Goal: Check status: Check status

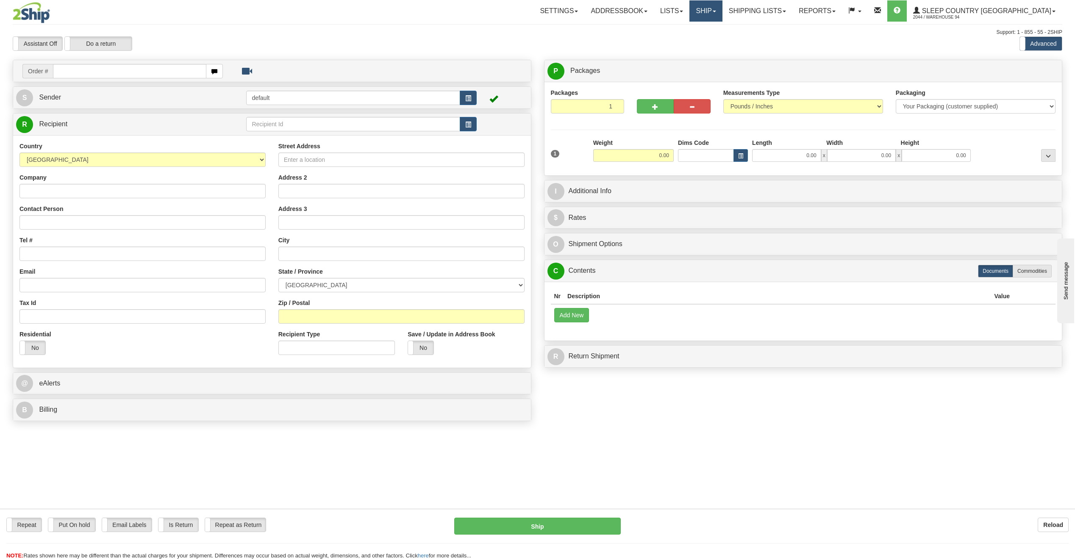
click at [722, 19] on link "Ship" at bounding box center [705, 10] width 33 height 21
click at [713, 38] on span "OnHold / Order Queue" at bounding box center [684, 40] width 60 height 7
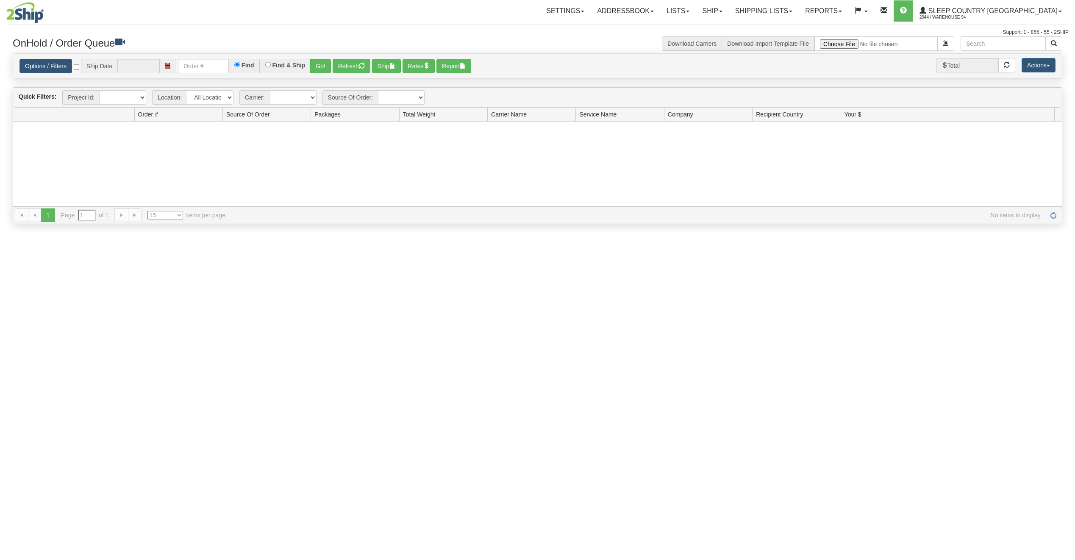
type input "[DATE]"
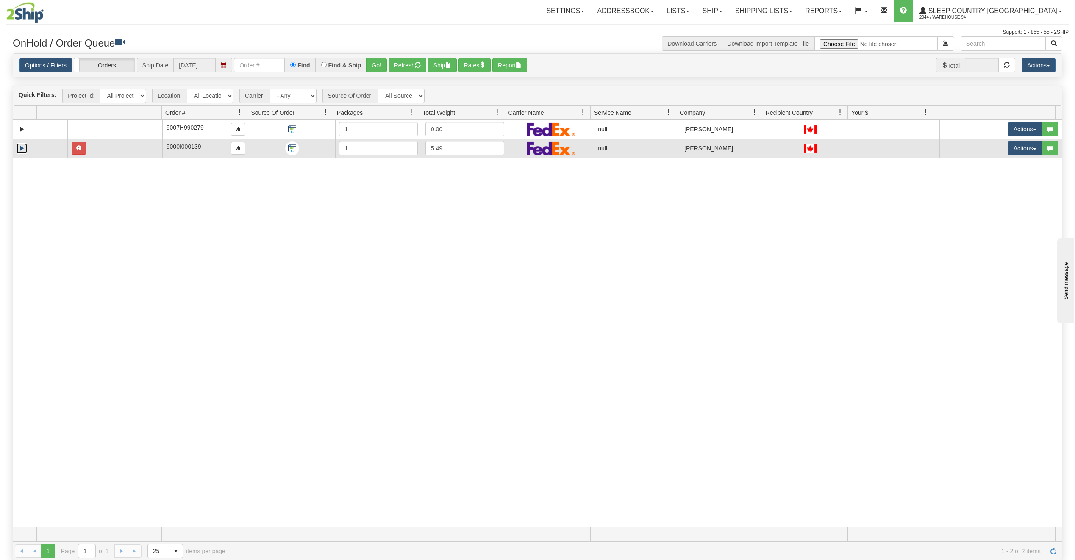
click at [22, 147] on link "Expand" at bounding box center [22, 148] width 11 height 11
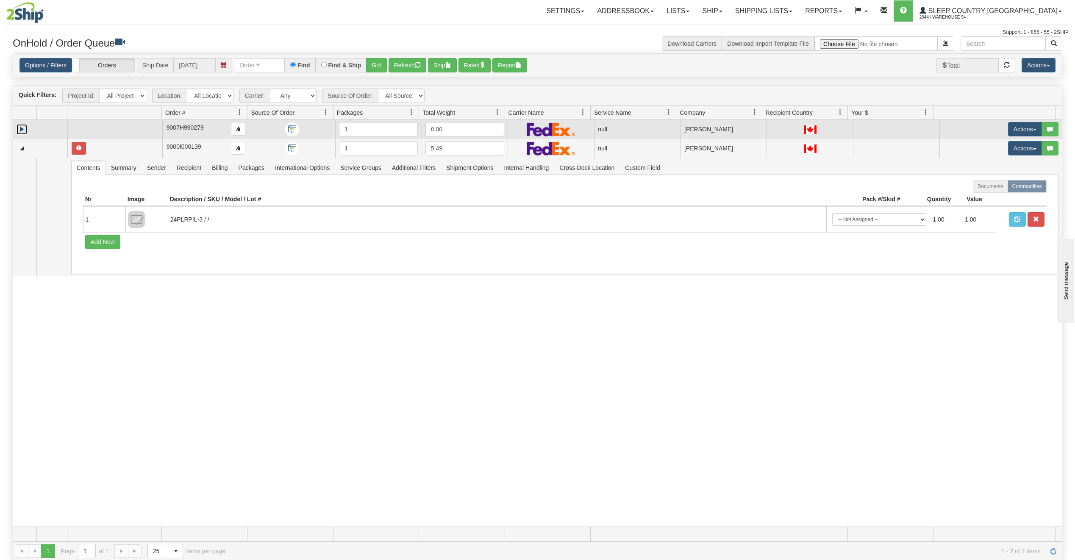
click at [21, 130] on link "Expand" at bounding box center [22, 129] width 11 height 11
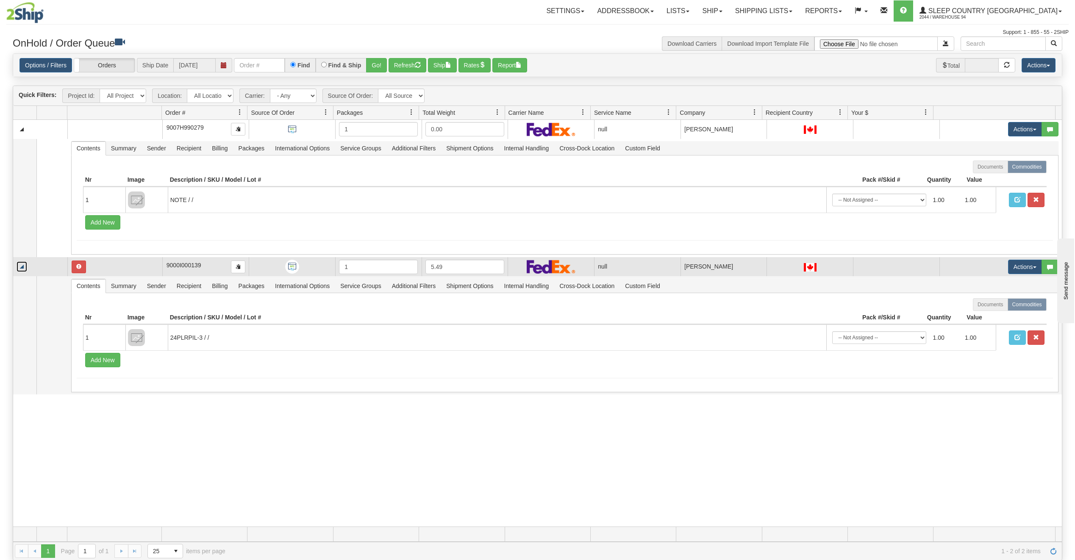
click at [25, 266] on link "Collapse" at bounding box center [22, 266] width 11 height 11
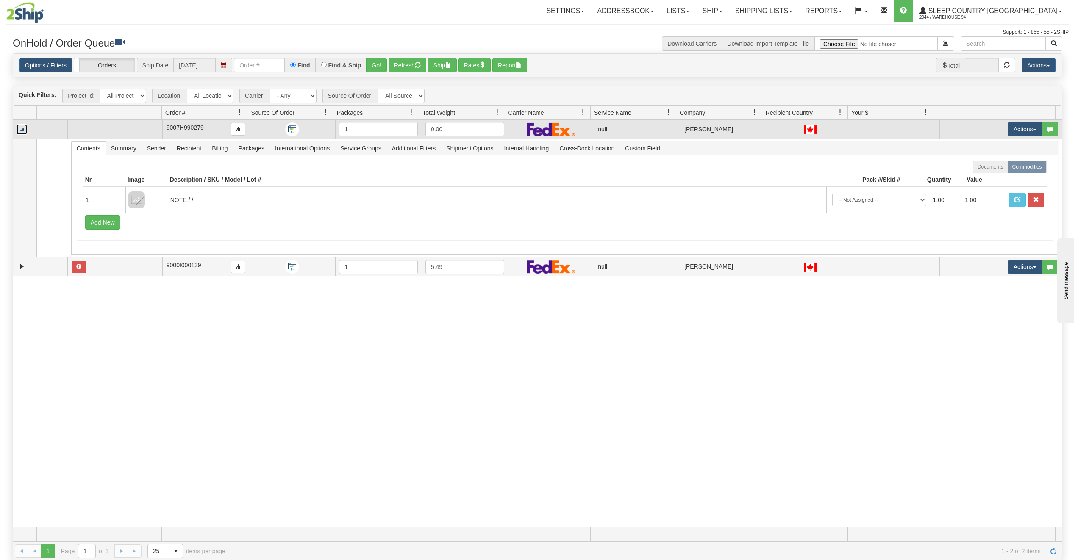
click at [25, 134] on link "Collapse" at bounding box center [22, 129] width 11 height 11
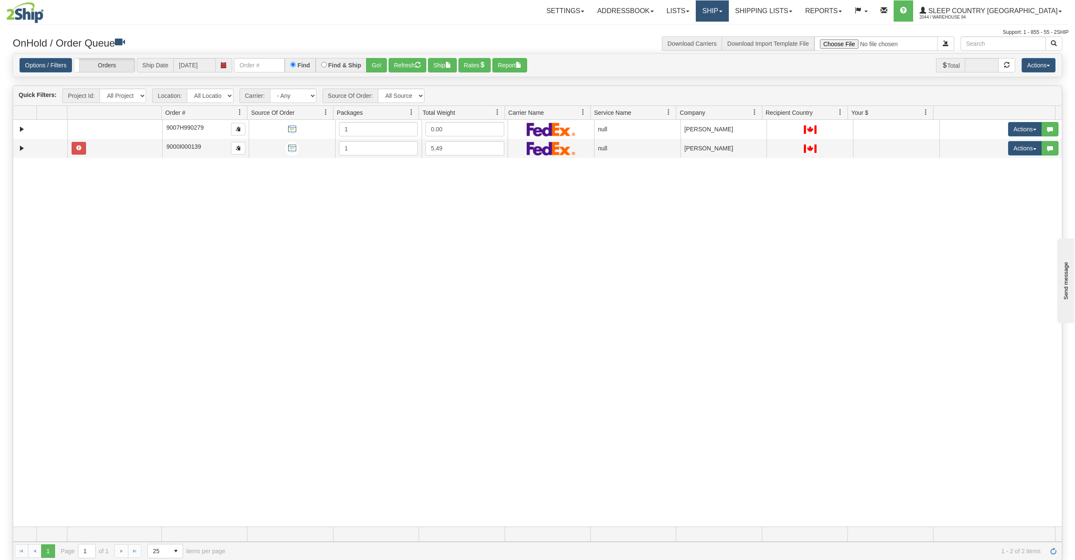
click at [728, 4] on link "Ship" at bounding box center [712, 10] width 33 height 21
click at [796, 15] on link "Shipping lists" at bounding box center [764, 10] width 70 height 21
click at [774, 28] on span "Current Shipments" at bounding box center [749, 29] width 50 height 7
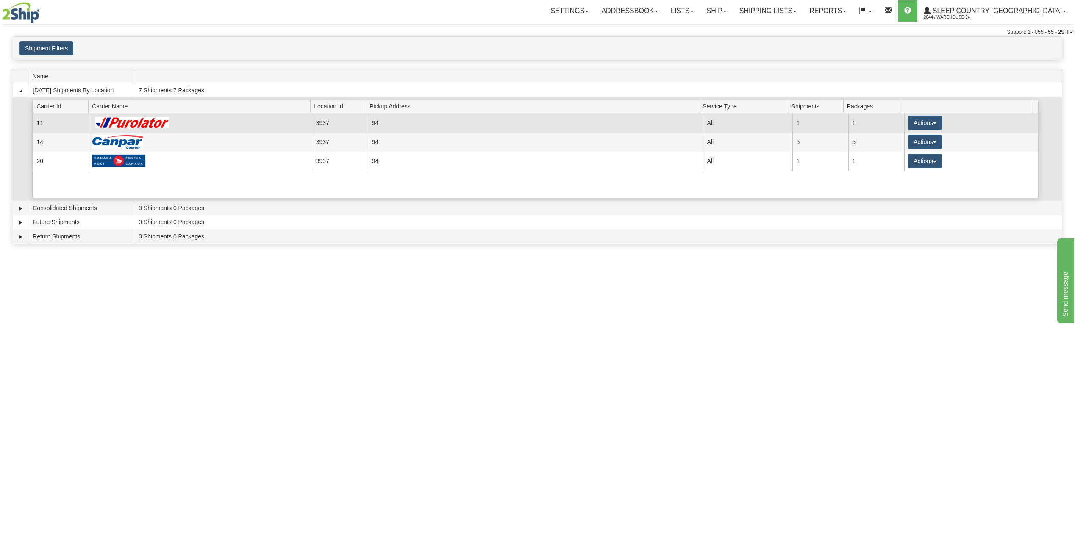
click at [175, 120] on td at bounding box center [200, 122] width 223 height 19
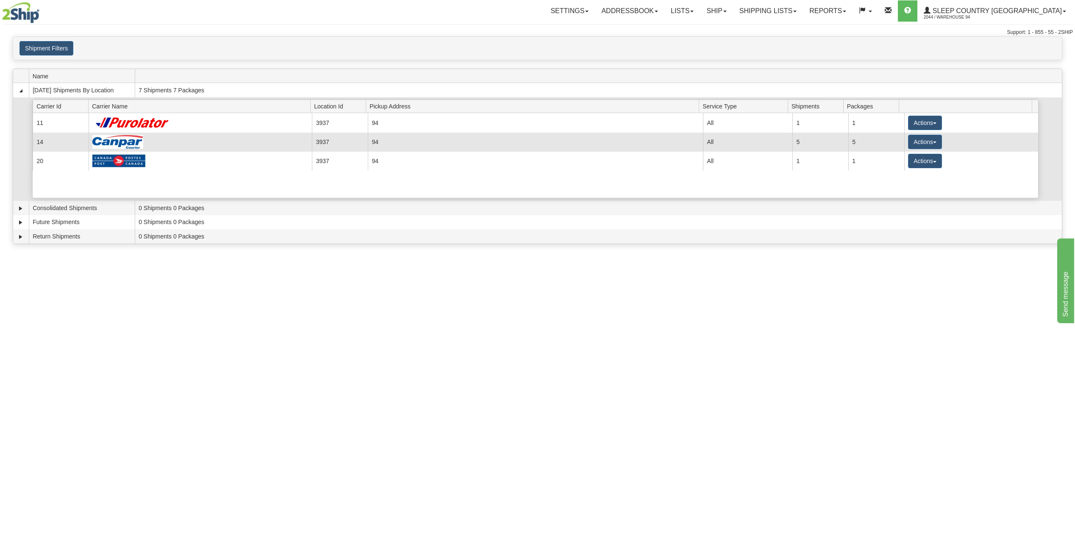
click at [149, 138] on td at bounding box center [200, 142] width 223 height 19
click at [43, 143] on td "14" at bounding box center [61, 142] width 56 height 19
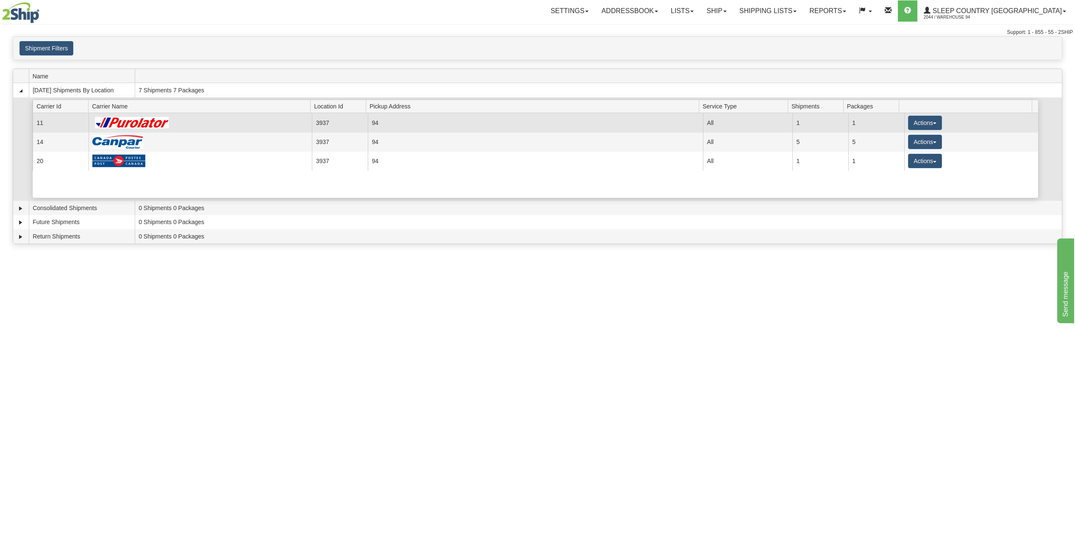
click at [44, 123] on td "11" at bounding box center [61, 122] width 56 height 19
click at [54, 119] on td "11" at bounding box center [61, 122] width 56 height 19
click at [157, 119] on img at bounding box center [132, 122] width 80 height 11
click at [933, 123] on span "button" at bounding box center [934, 123] width 3 height 2
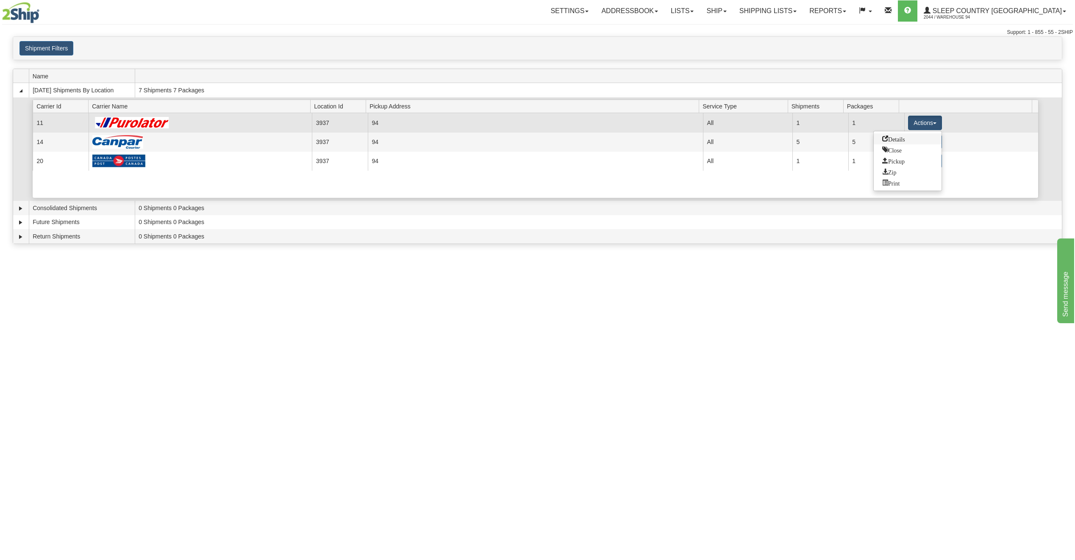
click at [909, 140] on link "Details" at bounding box center [908, 138] width 68 height 11
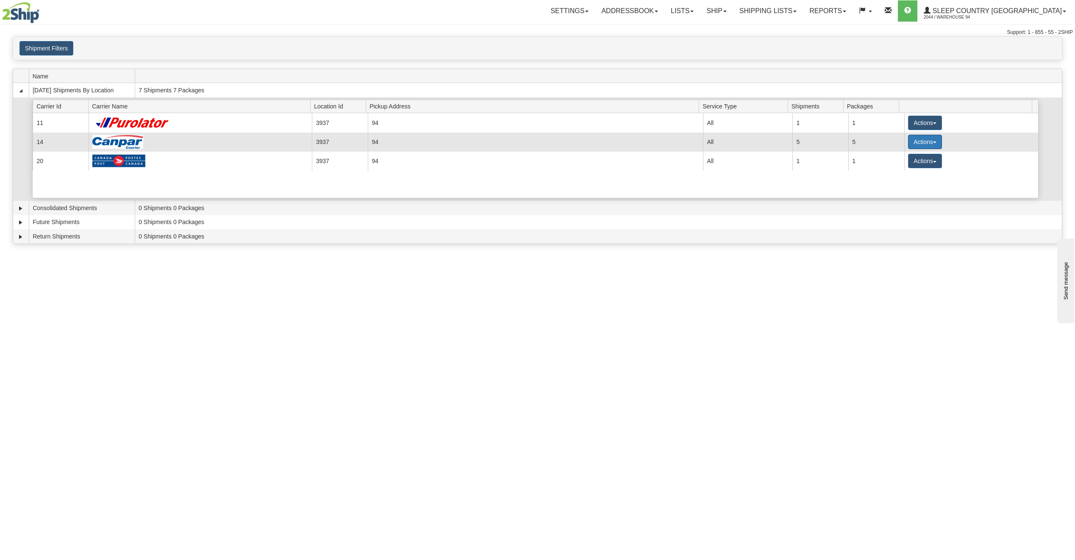
click at [915, 142] on button "Actions" at bounding box center [925, 142] width 34 height 14
click at [897, 159] on span "Details" at bounding box center [893, 158] width 23 height 6
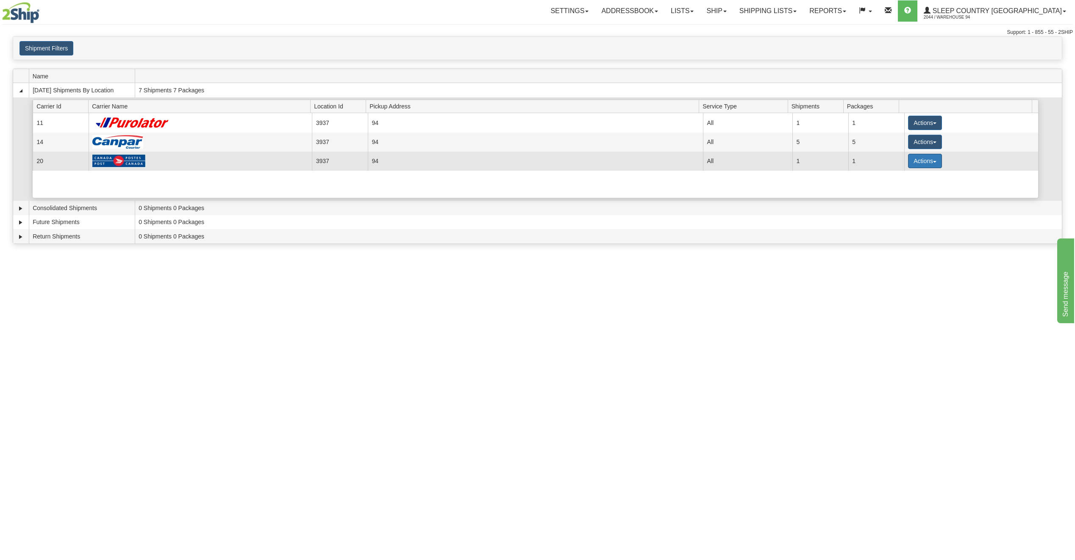
click at [927, 161] on button "Actions" at bounding box center [925, 161] width 34 height 14
click at [905, 176] on span "Details" at bounding box center [893, 177] width 23 height 6
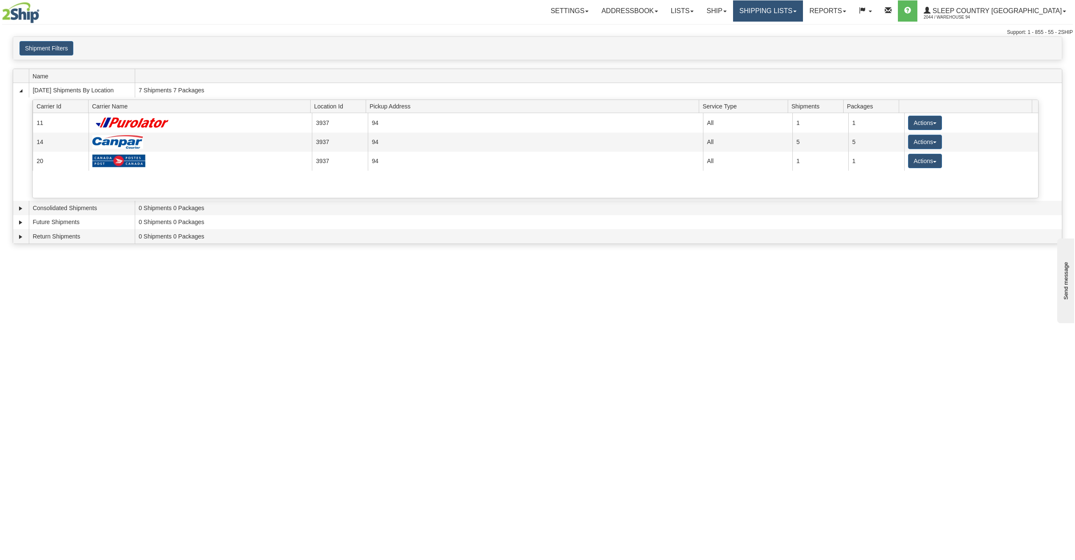
click at [790, 10] on link "Shipping lists" at bounding box center [768, 10] width 70 height 21
click at [787, 37] on link "Search Shipment History" at bounding box center [761, 40] width 83 height 11
